Goal: Task Accomplishment & Management: Manage account settings

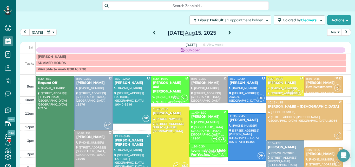
scroll to position [34, 0]
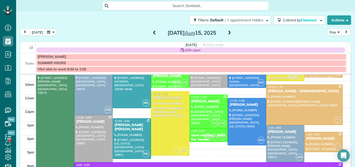
click at [152, 31] on span at bounding box center [155, 33] width 6 height 5
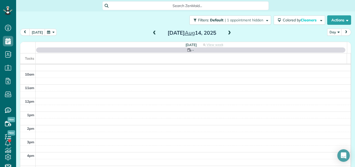
scroll to position [0, 0]
click at [152, 31] on span at bounding box center [155, 33] width 6 height 5
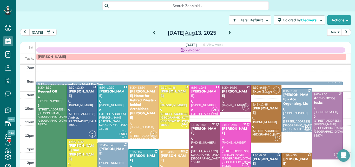
click at [152, 31] on span at bounding box center [155, 33] width 6 height 5
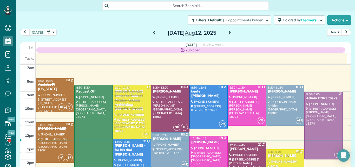
click at [152, 31] on span at bounding box center [155, 33] width 6 height 5
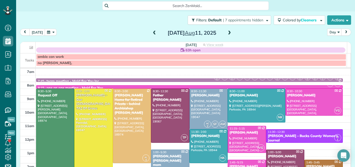
click at [227, 31] on span at bounding box center [230, 33] width 6 height 5
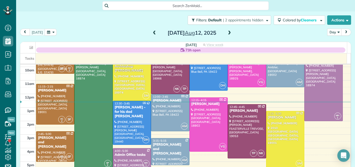
scroll to position [37, 0]
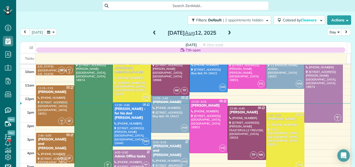
click at [171, 150] on div "[PERSON_NAME] and [PERSON_NAME]" at bounding box center [170, 150] width 35 height 13
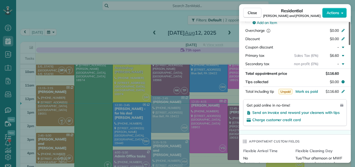
scroll to position [298, 0]
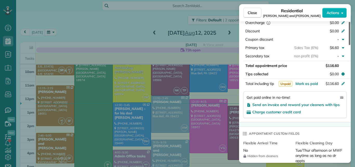
drag, startPoint x: 349, startPoint y: 40, endPoint x: 351, endPoint y: 88, distance: 48.7
click at [351, 45] on div at bounding box center [350, 33] width 2 height 23
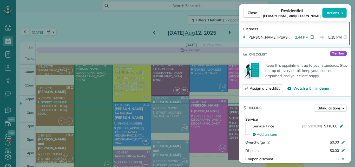
drag, startPoint x: 349, startPoint y: 81, endPoint x: 351, endPoint y: 60, distance: 20.3
click at [351, 45] on div at bounding box center [350, 33] width 2 height 23
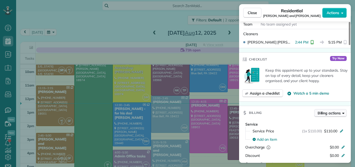
click at [330, 110] on span "Billing actions" at bounding box center [329, 112] width 23 height 5
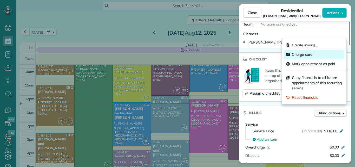
click at [306, 54] on span "Charge card" at bounding box center [302, 54] width 21 height 5
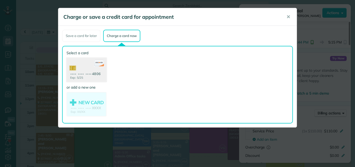
click at [90, 62] on use at bounding box center [87, 70] width 40 height 25
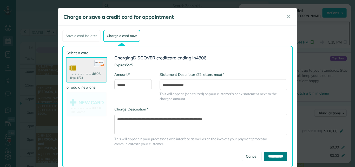
click at [268, 159] on input "**********" at bounding box center [275, 155] width 23 height 9
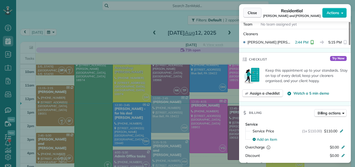
click at [251, 11] on span "Close" at bounding box center [252, 12] width 9 height 5
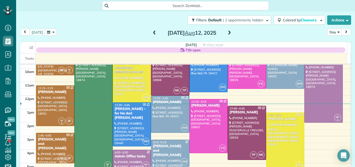
scroll to position [32, 0]
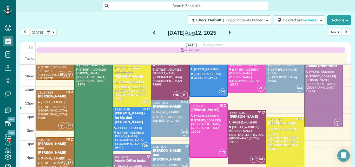
click at [227, 33] on span at bounding box center [230, 33] width 6 height 5
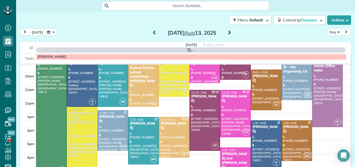
scroll to position [0, 0]
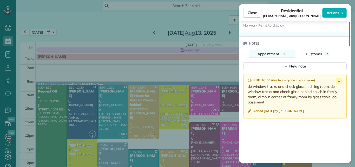
scroll to position [558, 0]
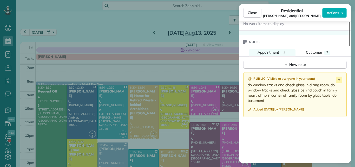
drag, startPoint x: 349, startPoint y: 38, endPoint x: 354, endPoint y: 134, distance: 95.8
click at [351, 46] on div at bounding box center [350, 34] width 2 height 24
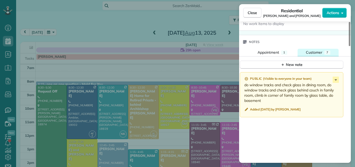
click at [315, 52] on span "Customer" at bounding box center [314, 52] width 16 height 5
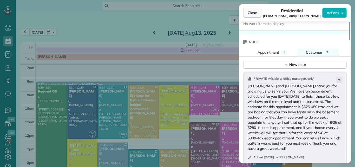
click at [255, 12] on span "Close" at bounding box center [252, 12] width 9 height 5
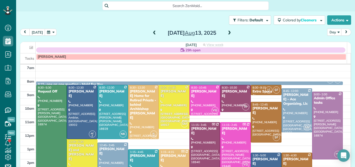
click at [81, 147] on div "[PERSON_NAME] and [PERSON_NAME]" at bounding box center [82, 152] width 28 height 18
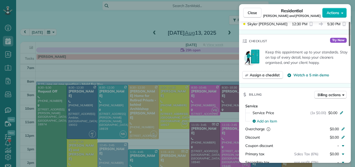
scroll to position [205, 0]
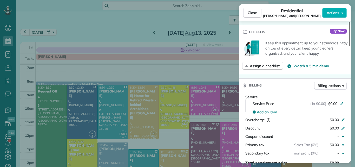
drag, startPoint x: 349, startPoint y: 42, endPoint x: 344, endPoint y: 77, distance: 35.6
click at [349, 46] on div at bounding box center [350, 34] width 2 height 24
click at [331, 105] on span "$0.00" at bounding box center [332, 103] width 9 height 5
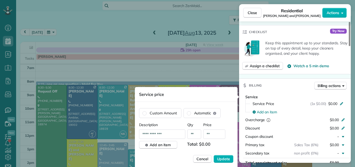
click at [214, 134] on input "**" at bounding box center [214, 133] width 22 height 9
type input "*******"
click at [225, 159] on span "Update" at bounding box center [223, 158] width 13 height 5
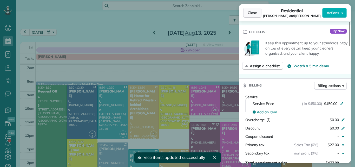
click at [251, 12] on span "Close" at bounding box center [252, 12] width 9 height 5
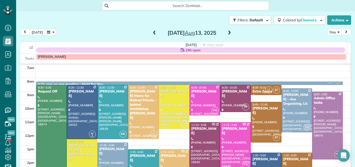
click at [227, 33] on span at bounding box center [230, 33] width 6 height 5
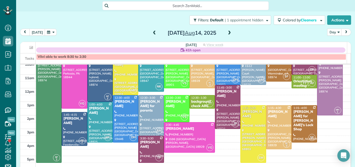
scroll to position [34, 0]
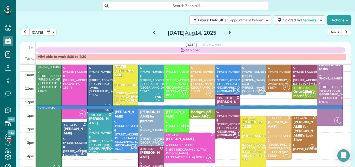
click at [339, 107] on td at bounding box center [193, 108] width 315 height 7
click at [0, 0] on div at bounding box center [0, 0] width 0 height 0
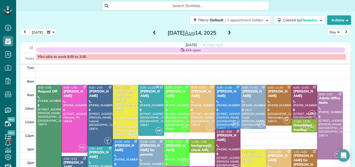
click at [152, 33] on span at bounding box center [155, 33] width 6 height 5
